Goal: Task Accomplishment & Management: Manage account settings

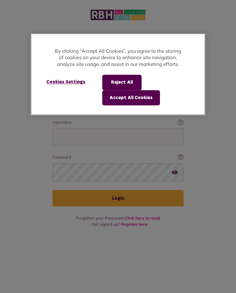
click at [141, 95] on button "Accept All Cookies" at bounding box center [131, 97] width 58 height 15
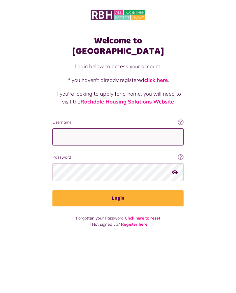
click at [124, 128] on input "Username" at bounding box center [117, 136] width 131 height 17
type input "**********"
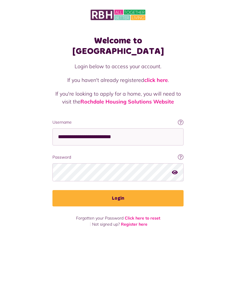
click at [128, 190] on button "Login" at bounding box center [117, 198] width 131 height 16
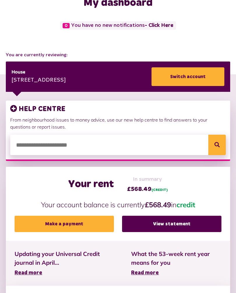
scroll to position [39, 0]
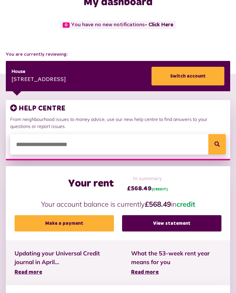
click at [180, 222] on link "View statement" at bounding box center [171, 223] width 99 height 16
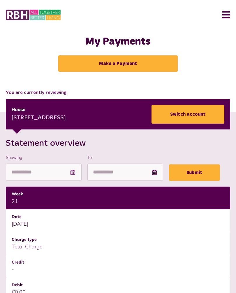
click at [229, 14] on button "Menu" at bounding box center [224, 15] width 13 height 18
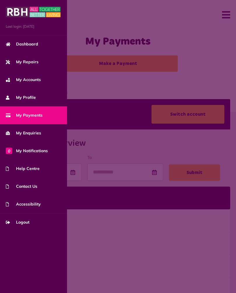
click at [24, 222] on span "Logout" at bounding box center [18, 222] width 24 height 6
